Goal: Transaction & Acquisition: Purchase product/service

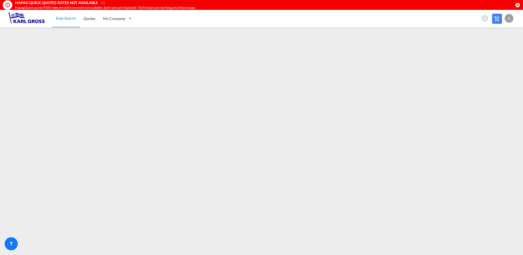
click at [495, 20] on md-icon at bounding box center [496, 19] width 7 height 7
click at [498, 18] on md-icon at bounding box center [496, 19] width 7 height 7
click at [66, 19] on span "Rate Search" at bounding box center [66, 18] width 20 height 5
